Goal: Find contact information: Find contact information

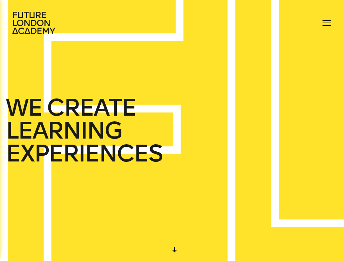
click at [231, 23] on span at bounding box center [327, 23] width 9 height 1
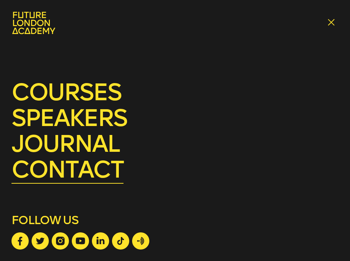
click at [84, 176] on link "contact" at bounding box center [67, 170] width 112 height 28
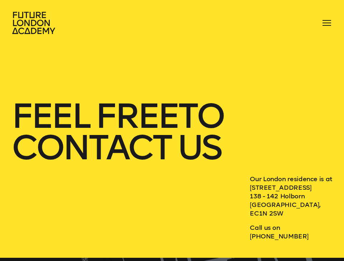
click at [231, 20] on span at bounding box center [327, 20] width 9 height 1
